Goal: Information Seeking & Learning: Learn about a topic

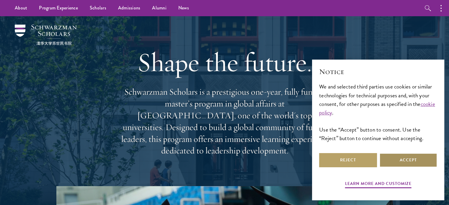
click at [395, 158] on button "Accept" at bounding box center [408, 160] width 58 height 14
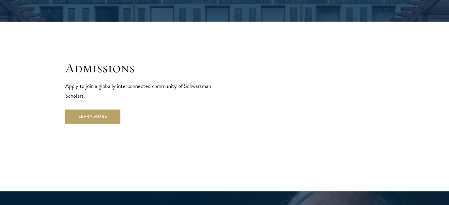
scroll to position [974, 0]
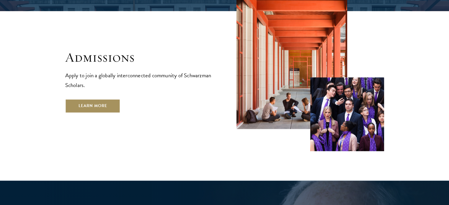
click at [103, 99] on link "Learn More" at bounding box center [92, 106] width 55 height 14
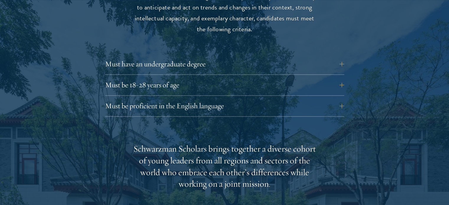
scroll to position [826, 0]
